Goal: Information Seeking & Learning: Learn about a topic

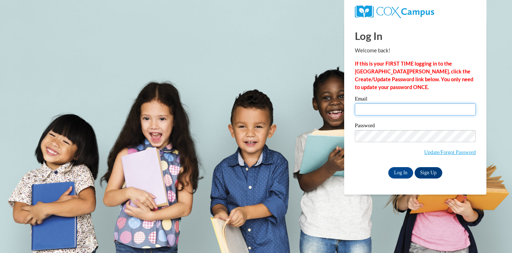
click at [381, 113] on input "Email" at bounding box center [415, 109] width 121 height 12
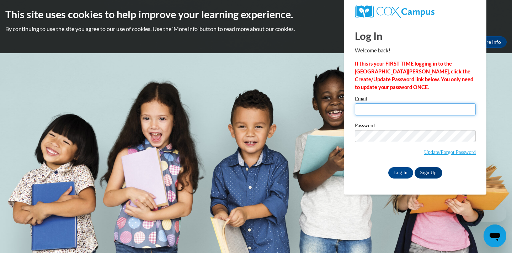
type input "[EMAIL_ADDRESS][DOMAIN_NAME]"
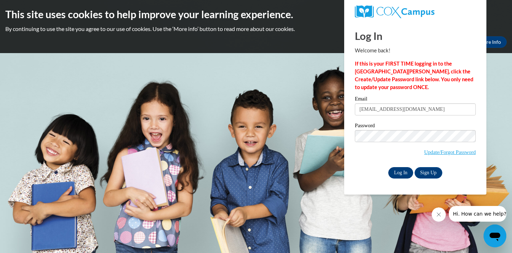
click at [394, 170] on input "Log In" at bounding box center [400, 172] width 25 height 11
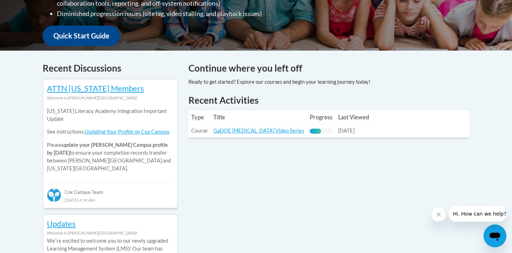
scroll to position [271, 0]
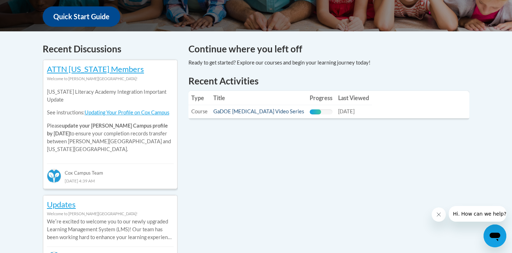
click at [262, 113] on link "GaDOE Dyslexia Video Series" at bounding box center [258, 111] width 91 height 6
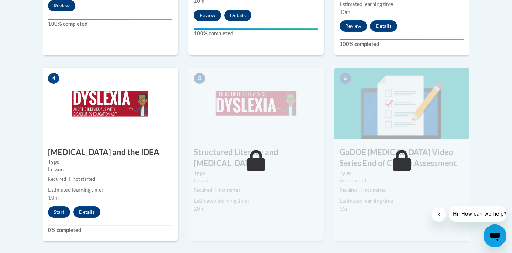
scroll to position [390, 0]
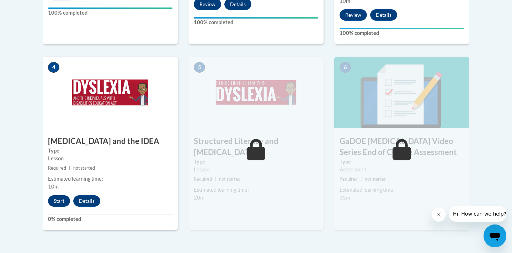
click at [58, 195] on button "Start" at bounding box center [59, 200] width 22 height 11
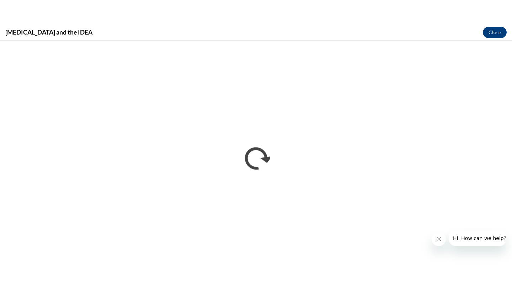
scroll to position [0, 0]
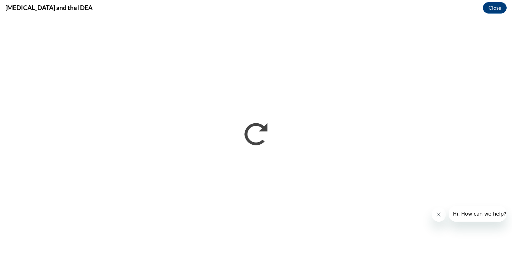
click at [440, 213] on icon "Close message from company" at bounding box center [439, 214] width 6 height 6
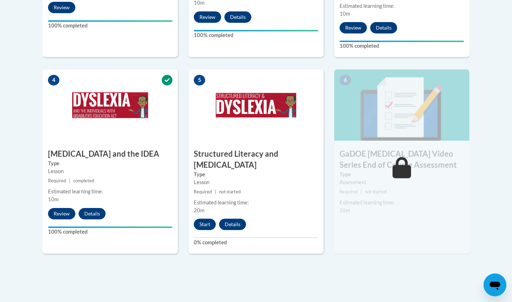
scroll to position [381, 0]
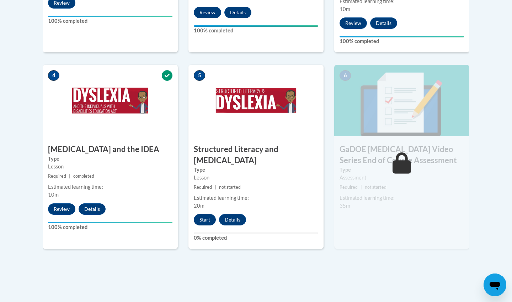
click at [207, 214] on button "Start" at bounding box center [205, 219] width 22 height 11
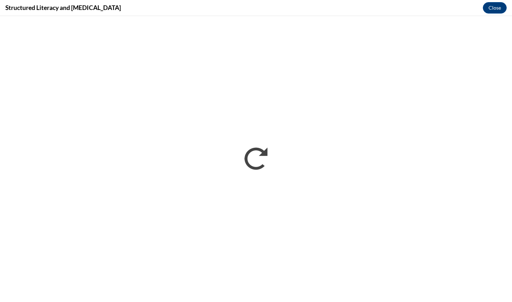
scroll to position [0, 0]
